Goal: Transaction & Acquisition: Book appointment/travel/reservation

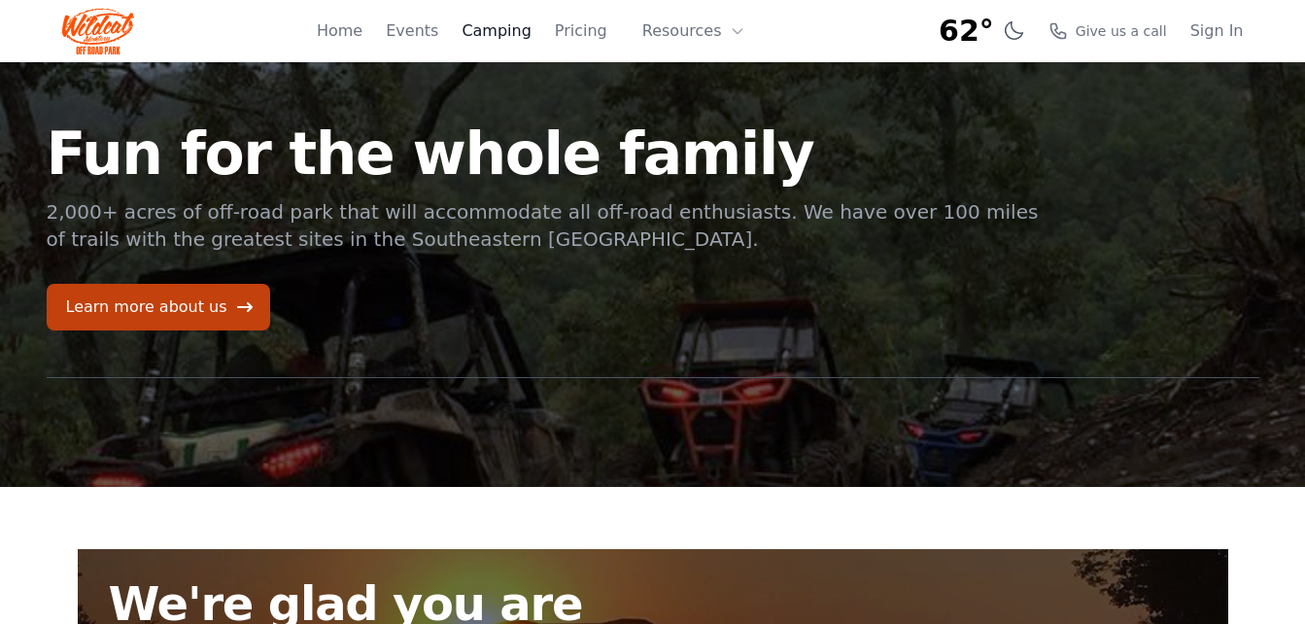
click at [516, 28] on link "Camping" at bounding box center [496, 30] width 69 height 23
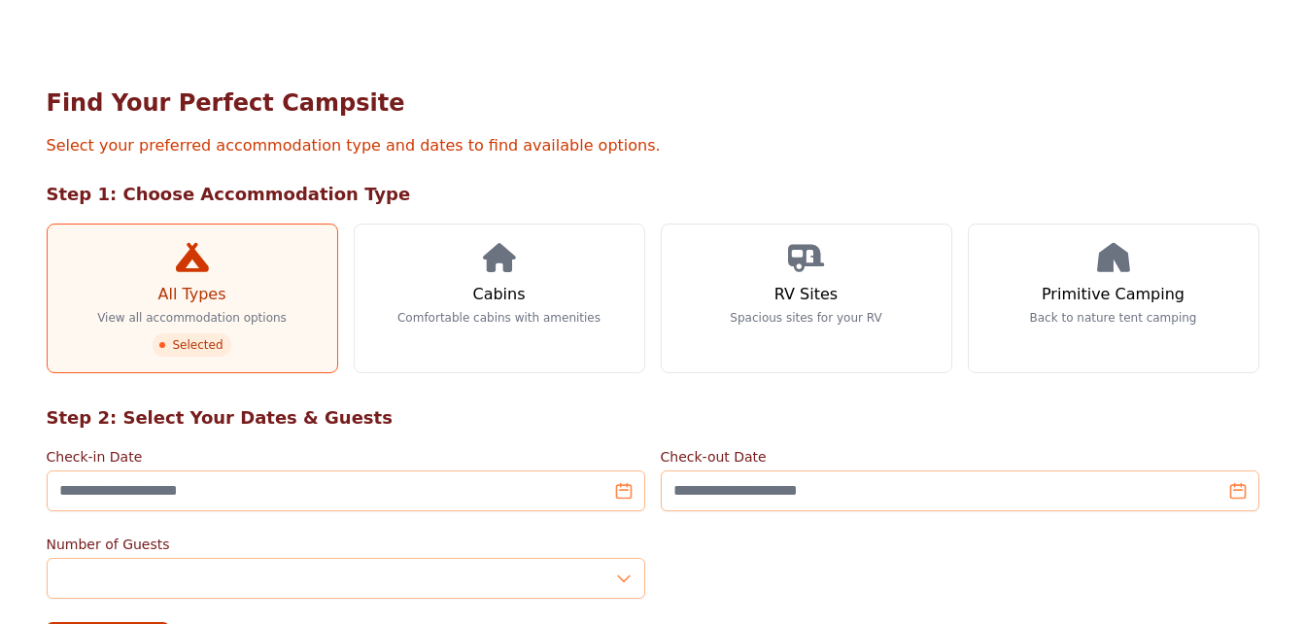
scroll to position [70, 0]
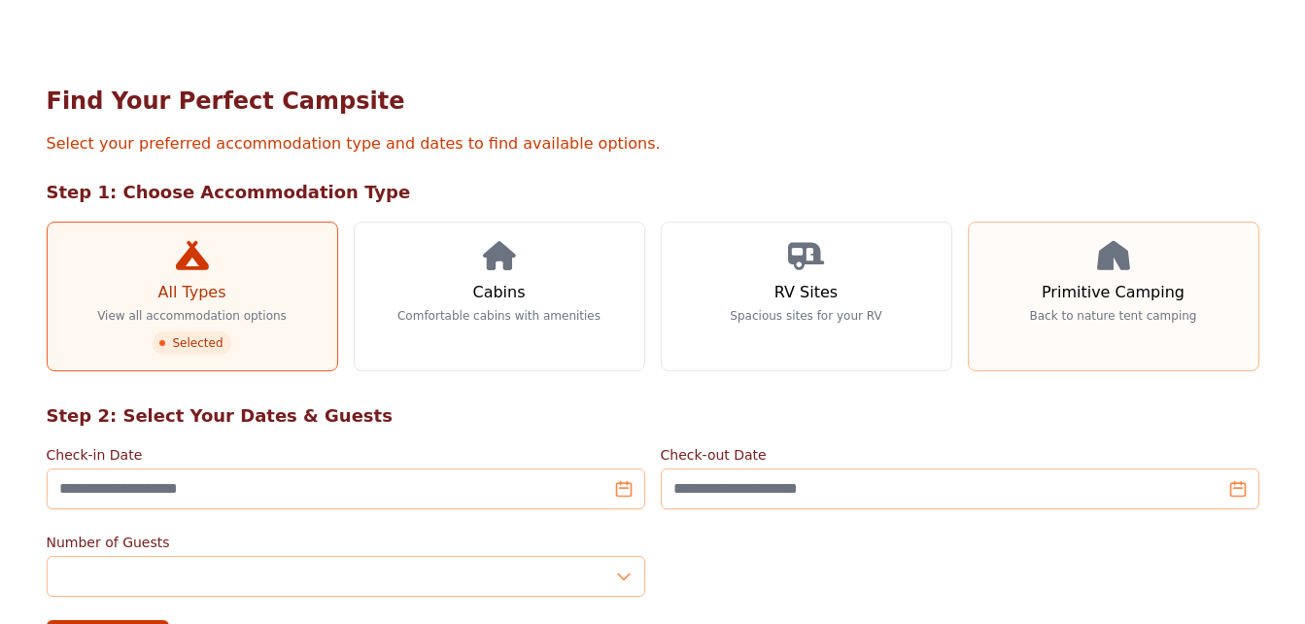
click at [1137, 281] on h3 "Primitive Camping" at bounding box center [1113, 292] width 143 height 23
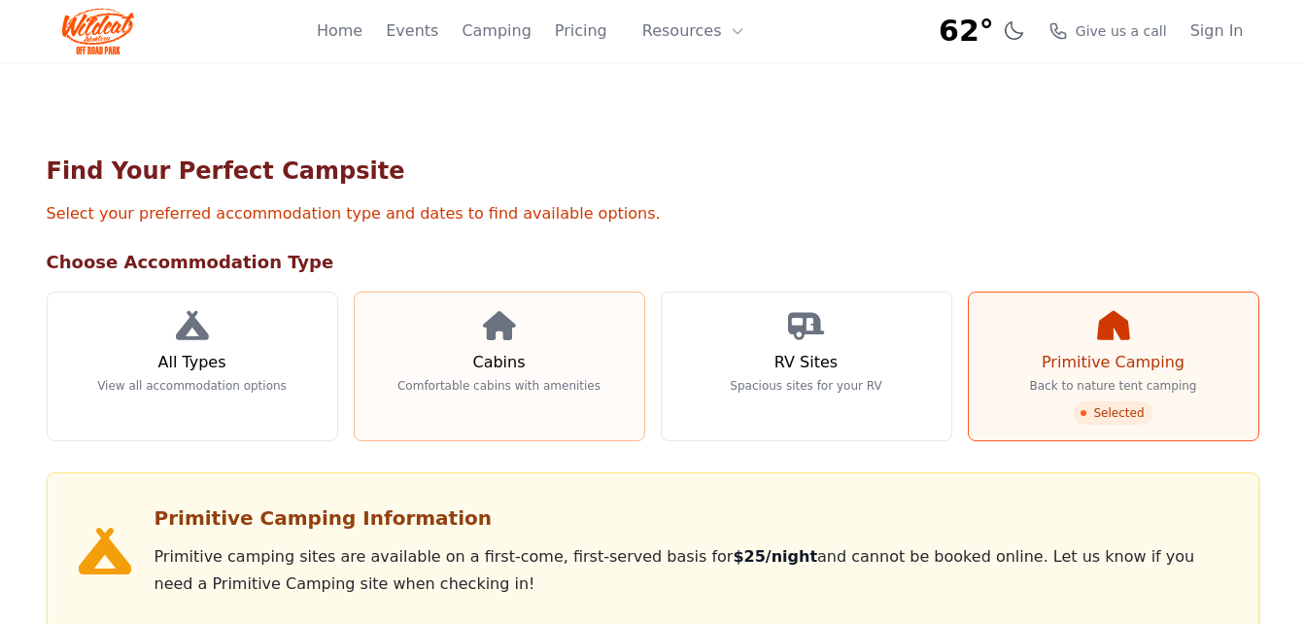
click at [524, 378] on p "Comfortable cabins with amenities" at bounding box center [498, 386] width 203 height 16
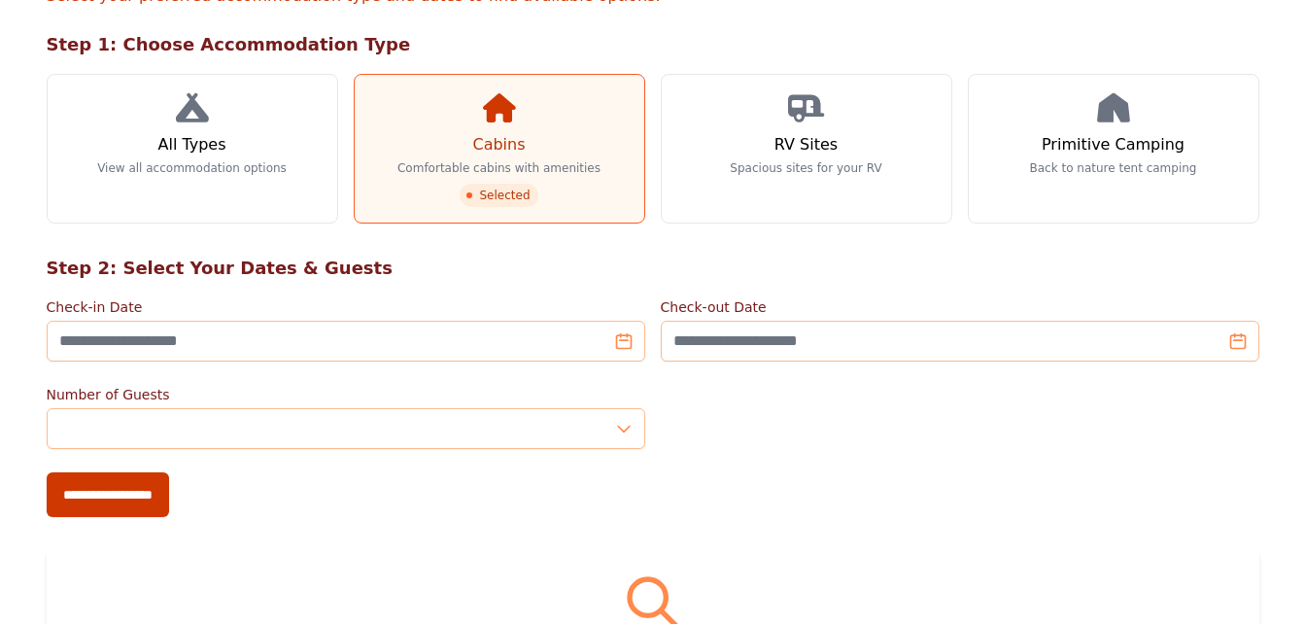
scroll to position [253, 0]
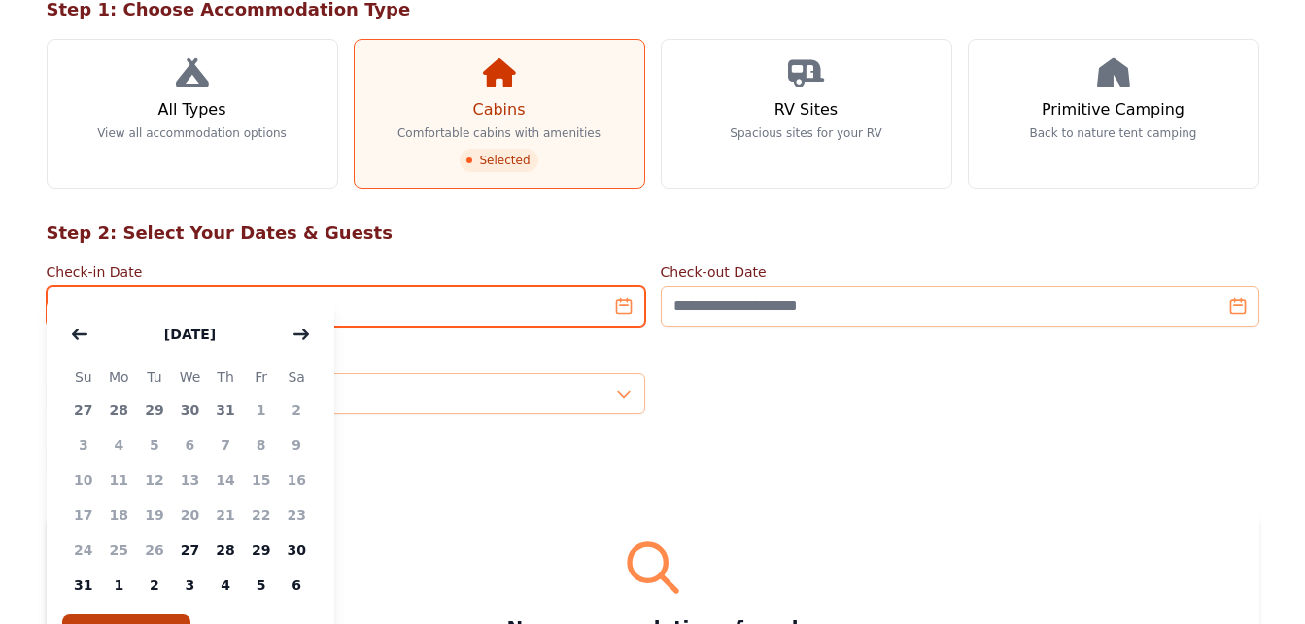
click at [364, 286] on input "Check-in Date" at bounding box center [346, 306] width 599 height 41
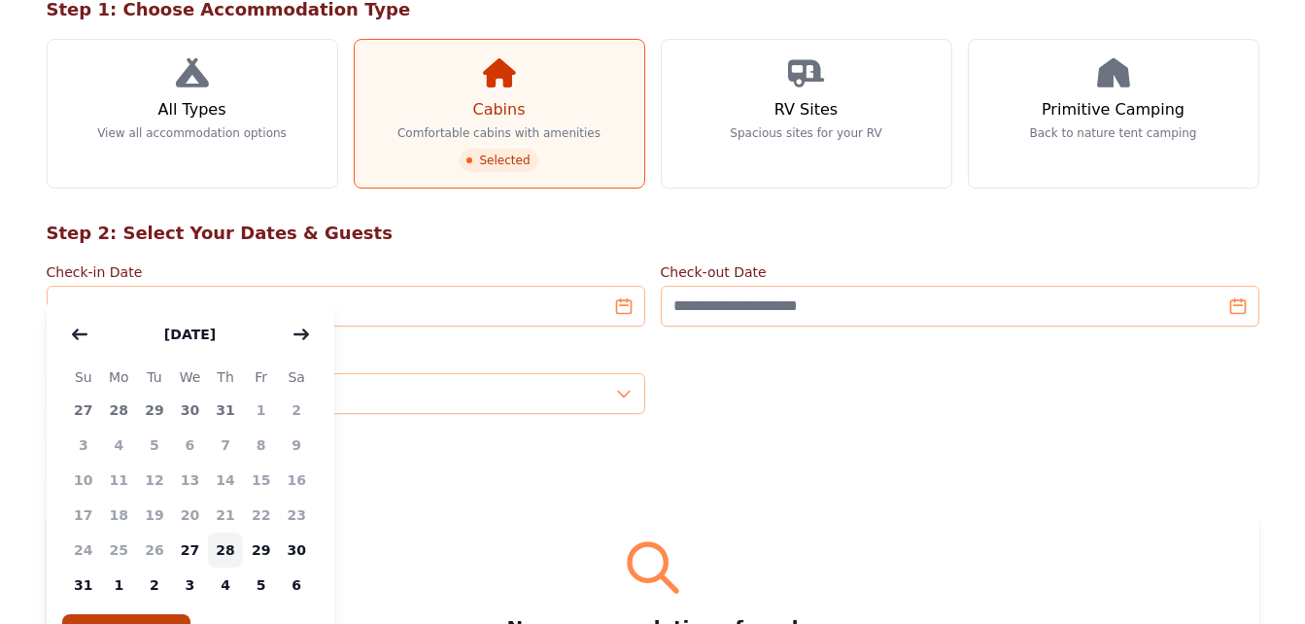
click at [224, 558] on span "28" at bounding box center [226, 549] width 36 height 35
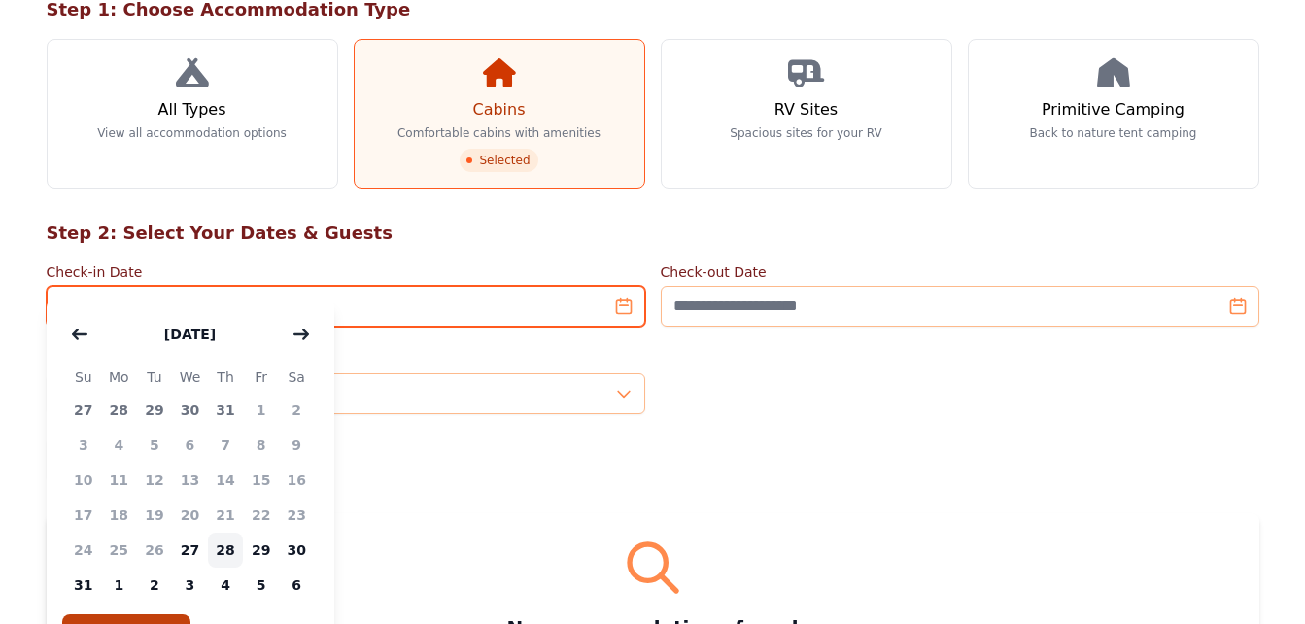
type input "**********"
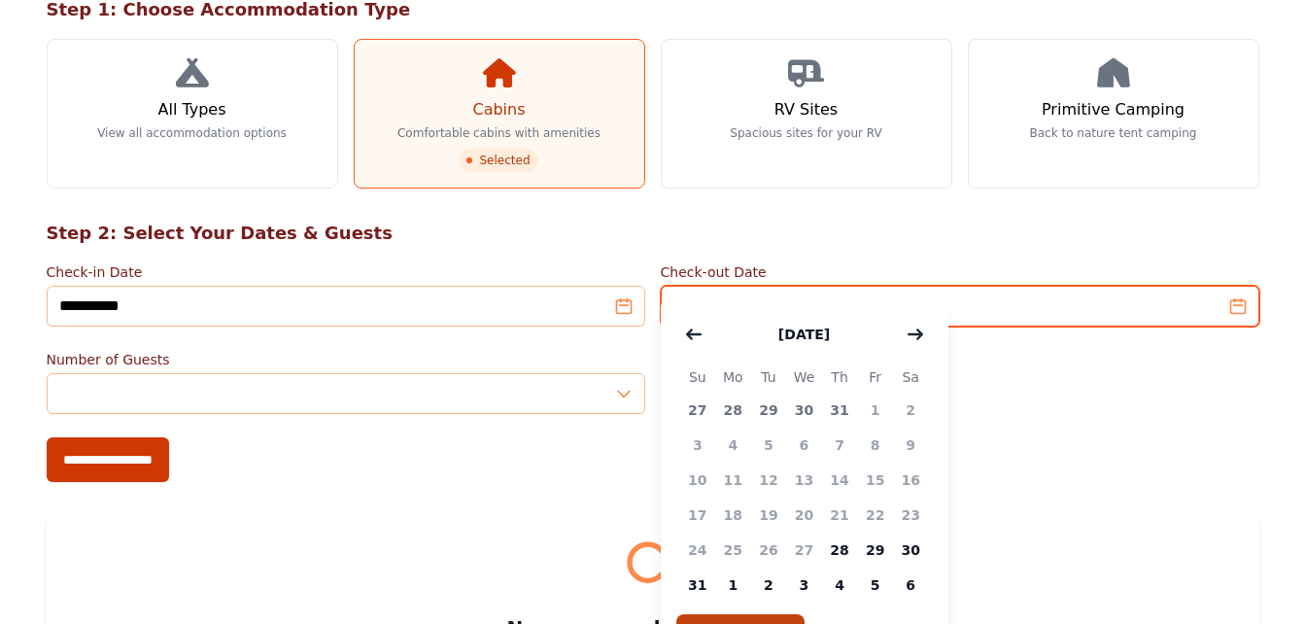
click at [717, 286] on input "Check-out Date" at bounding box center [960, 306] width 599 height 41
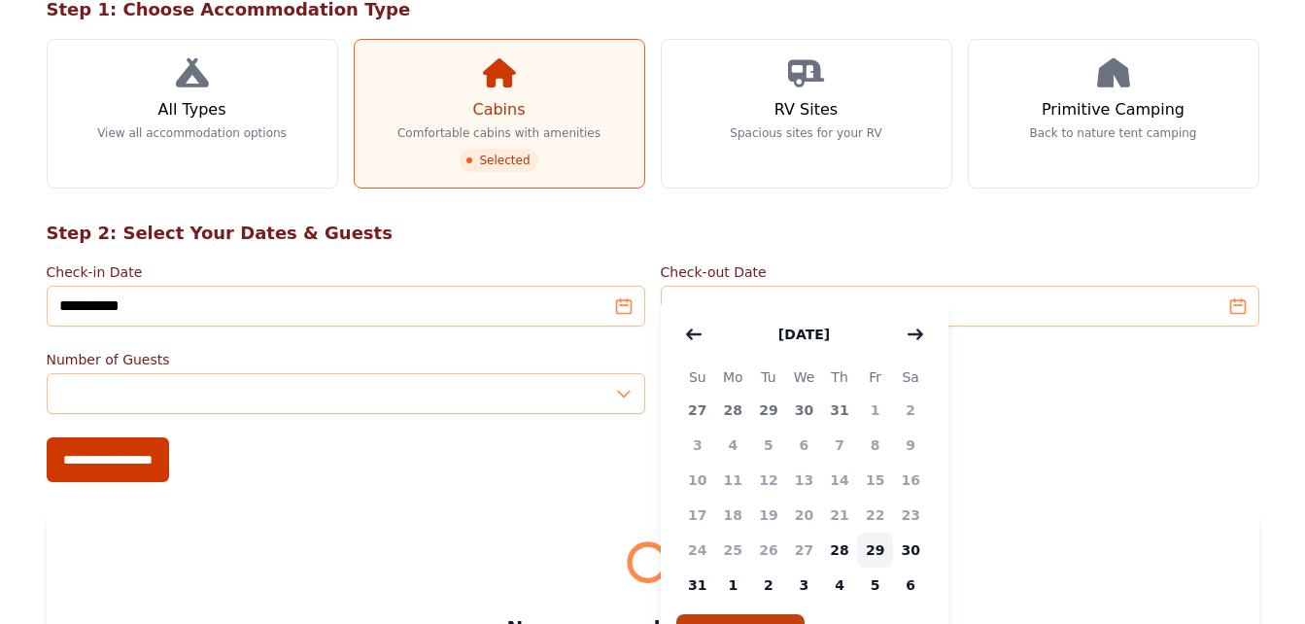
click at [888, 554] on span "29" at bounding box center [875, 549] width 36 height 35
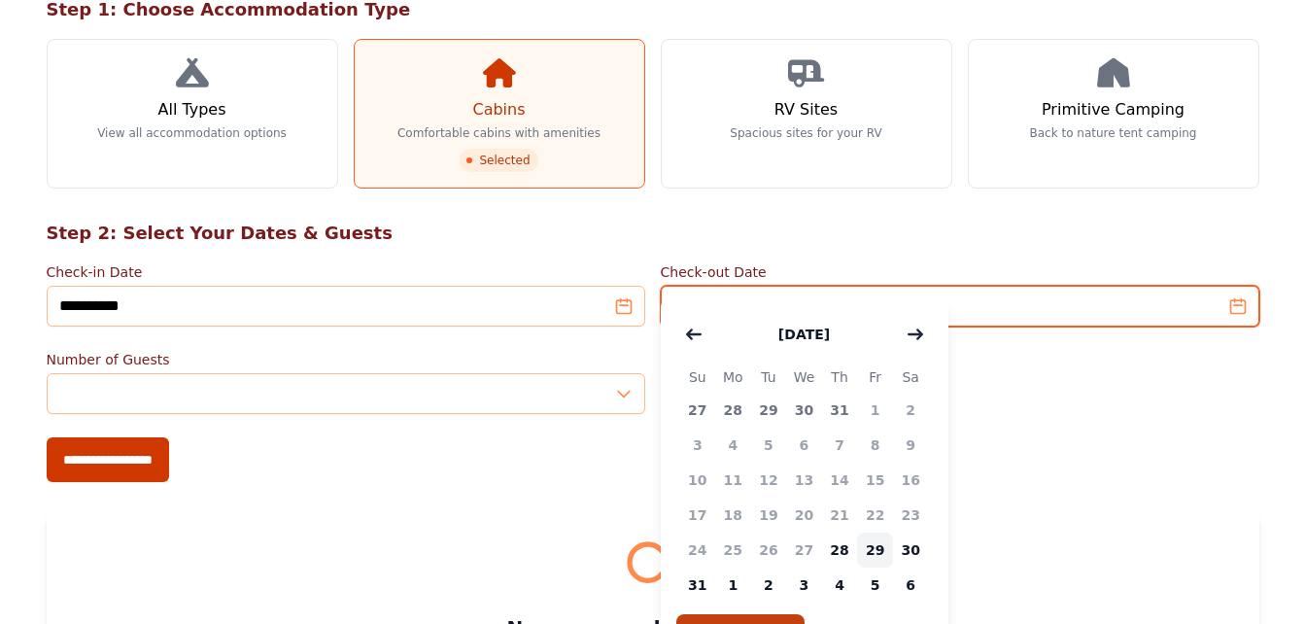
type input "**********"
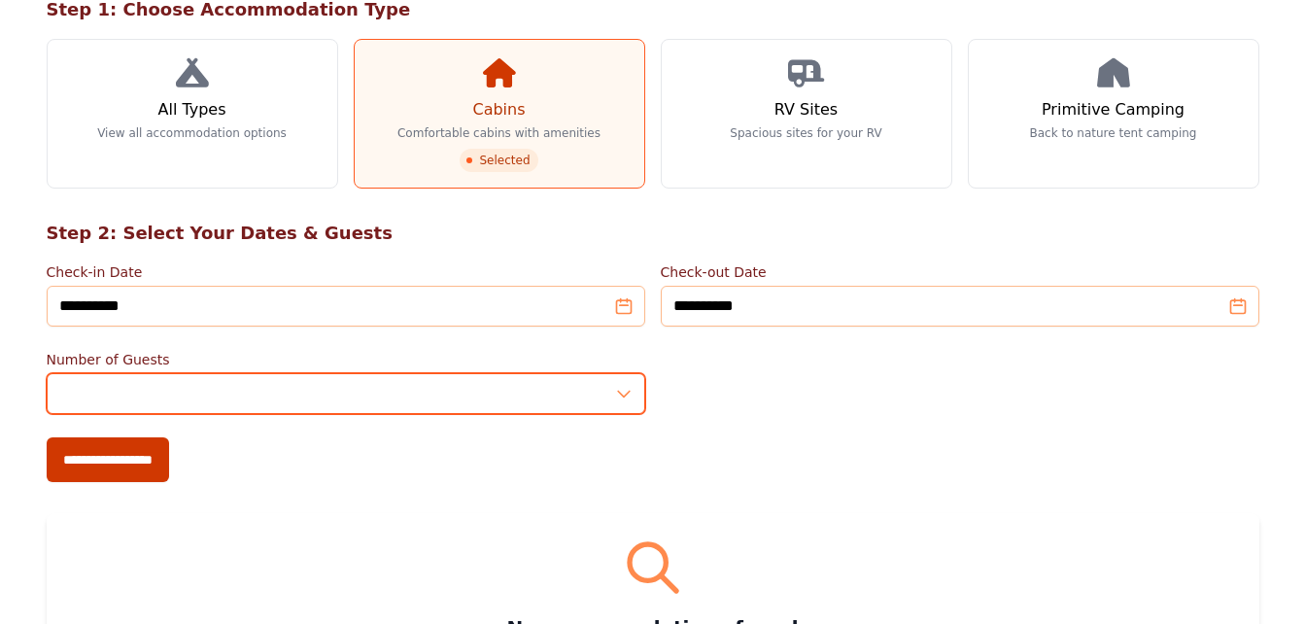
click at [624, 373] on input "*" at bounding box center [346, 393] width 599 height 41
type input "*"
click at [629, 373] on input "*" at bounding box center [346, 393] width 599 height 41
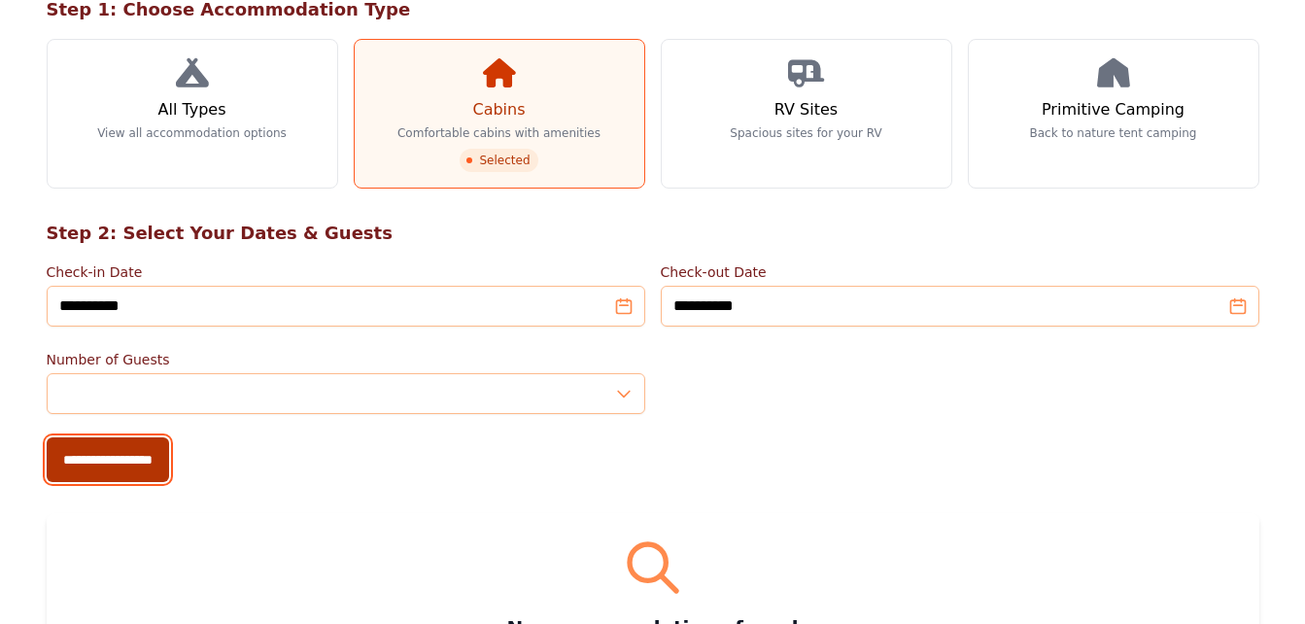
click at [144, 437] on input "**********" at bounding box center [108, 459] width 122 height 45
type input "**********"
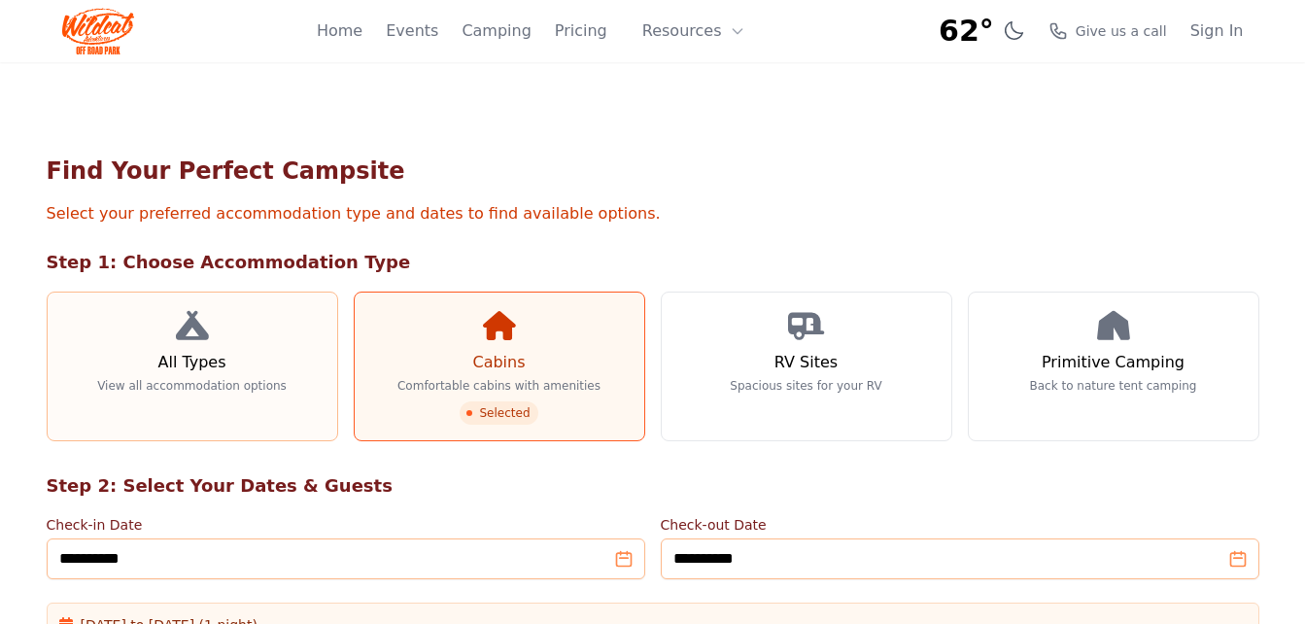
click at [235, 362] on link "All Types View all accommodation options" at bounding box center [192, 366] width 291 height 150
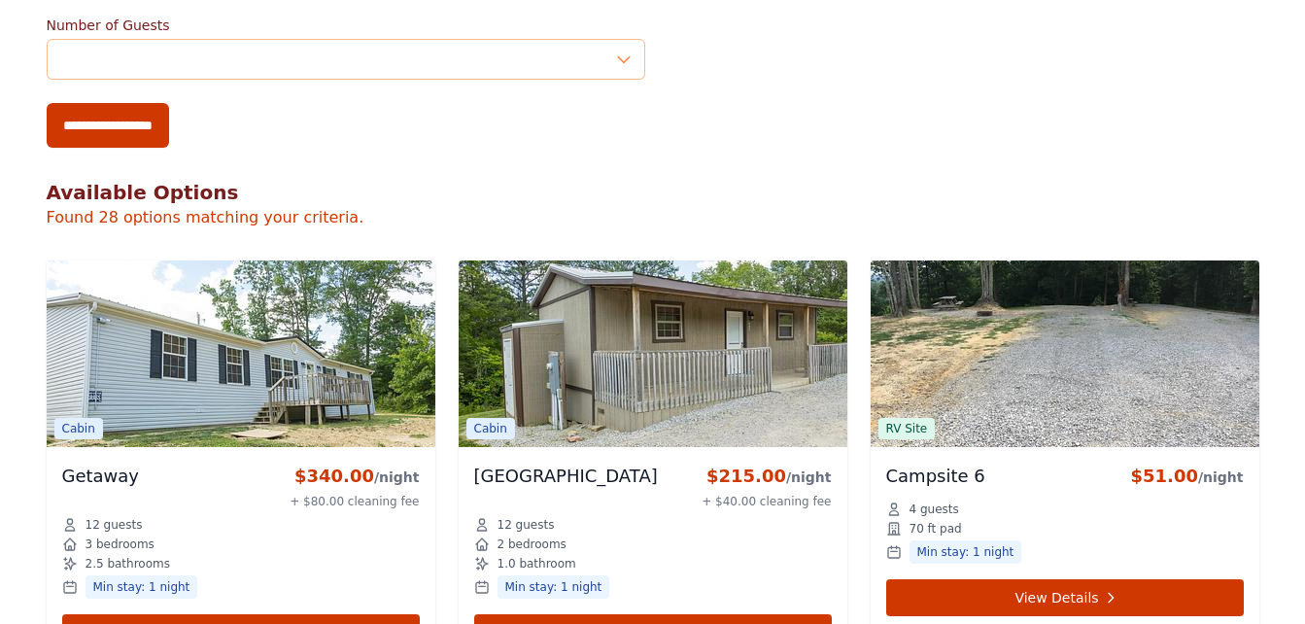
scroll to position [653, 0]
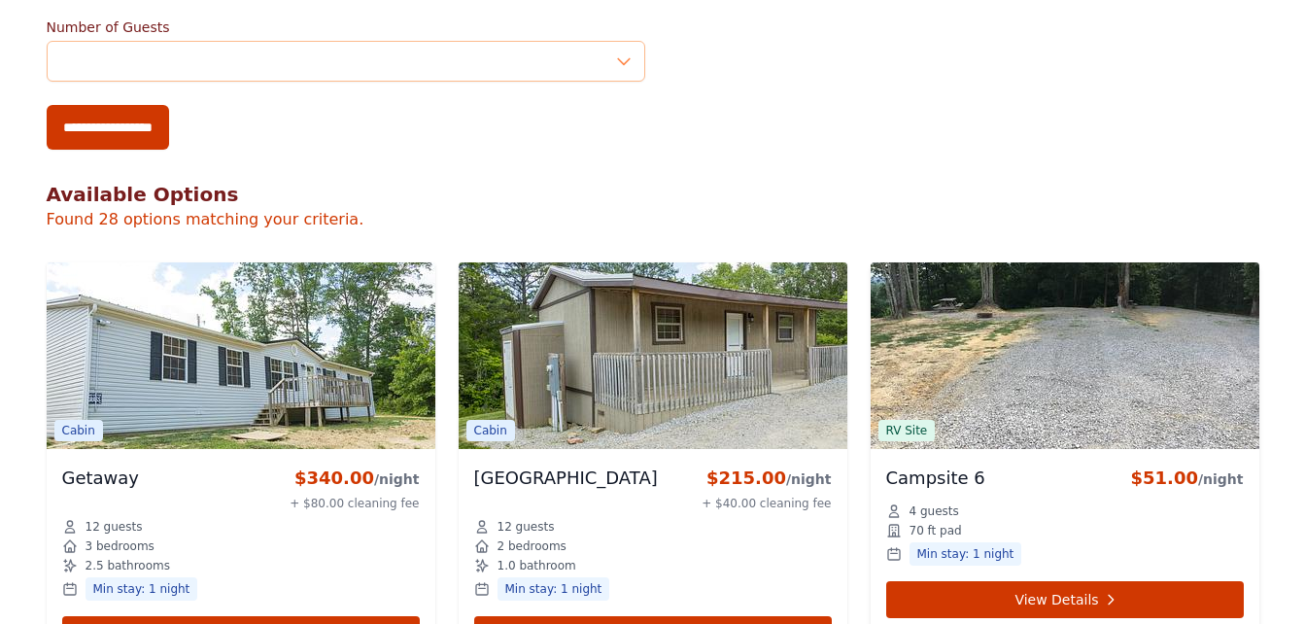
click at [975, 368] on img at bounding box center [1065, 355] width 389 height 187
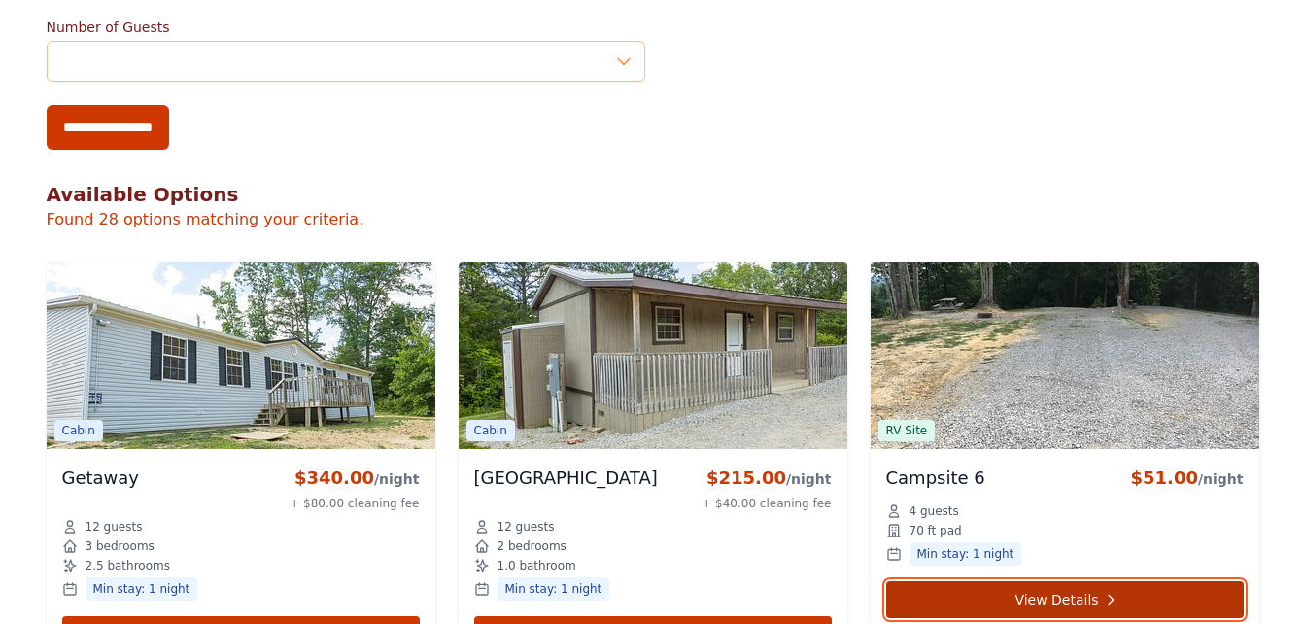
click at [1008, 581] on link "View Details" at bounding box center [1065, 599] width 358 height 37
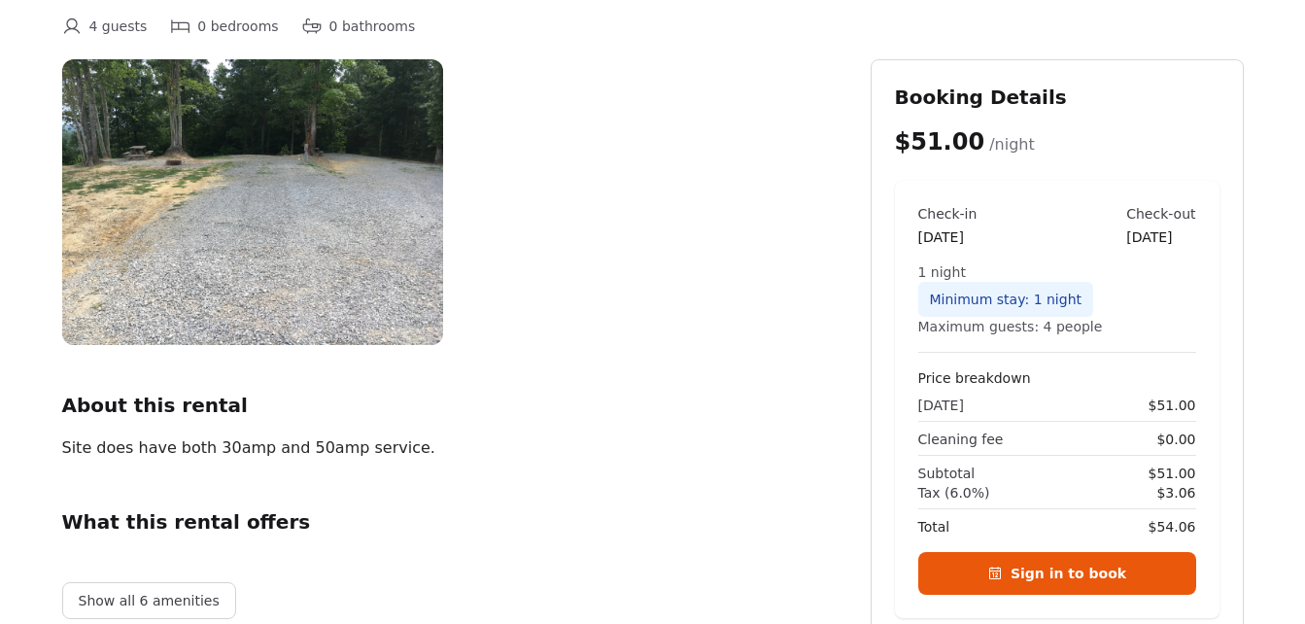
scroll to position [180, 0]
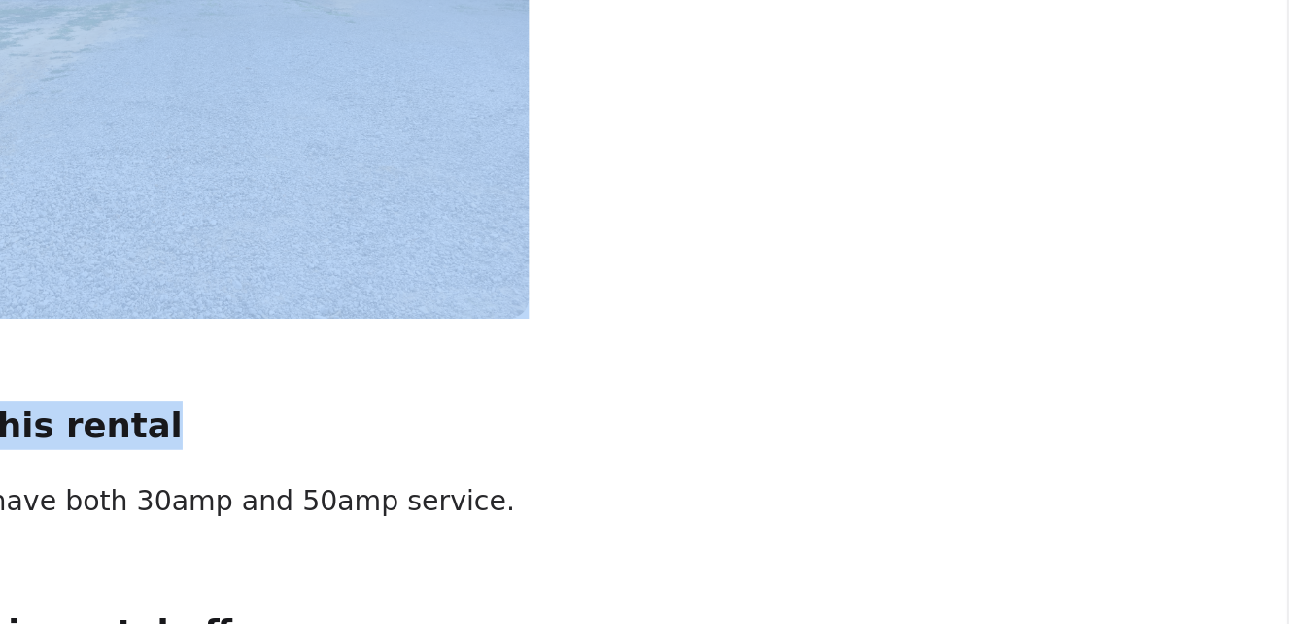
drag, startPoint x: 323, startPoint y: 374, endPoint x: 292, endPoint y: 318, distance: 63.9
click at [292, 318] on div "About this rental Site does have both 30amp and 50amp service. What this rental…" at bounding box center [450, 348] width 777 height 583
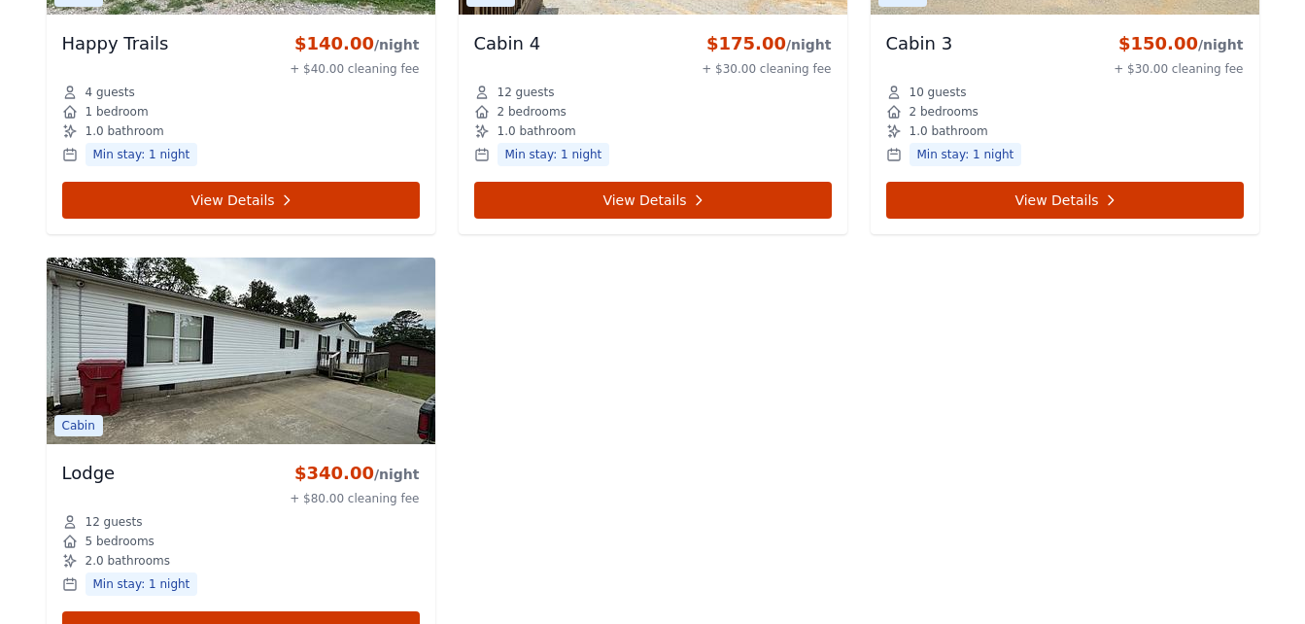
scroll to position [4653, 0]
